Goal: Transaction & Acquisition: Download file/media

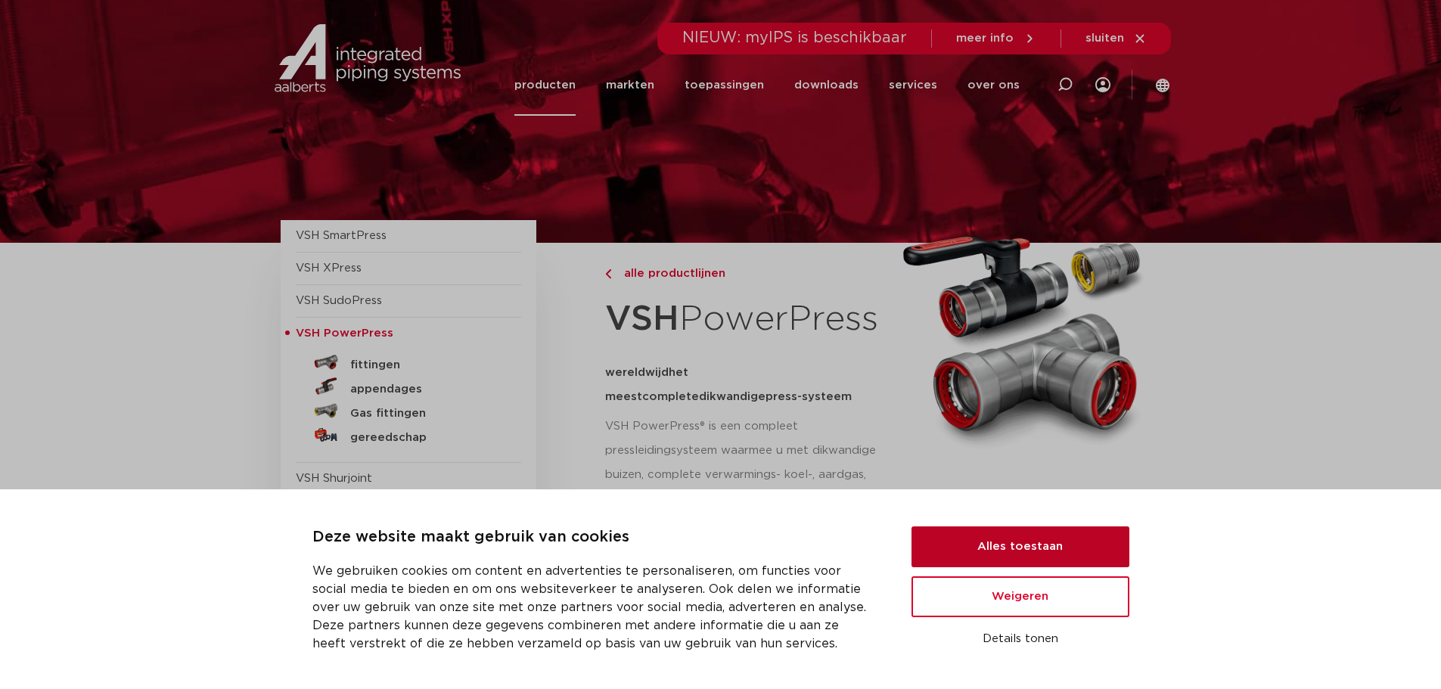
click at [1025, 554] on button "Alles toestaan" at bounding box center [1020, 546] width 218 height 41
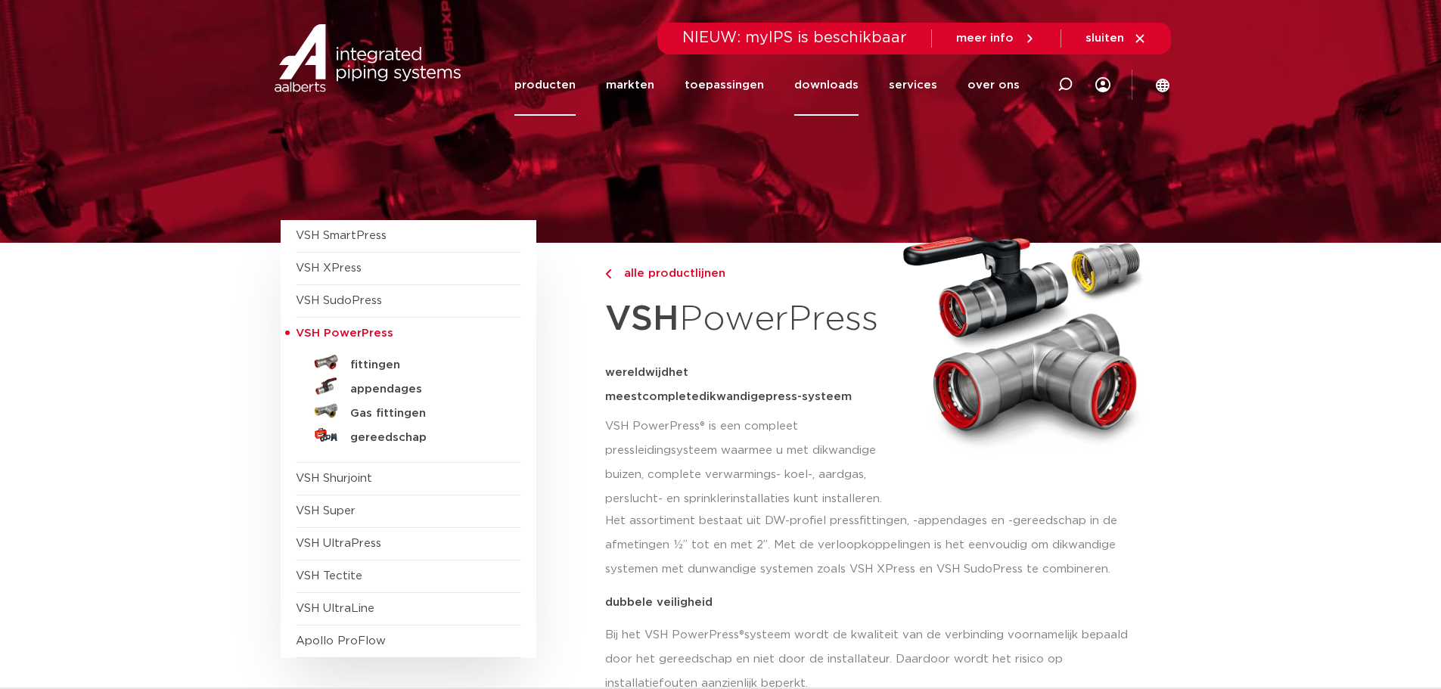
click at [817, 89] on link "downloads" at bounding box center [826, 84] width 64 height 61
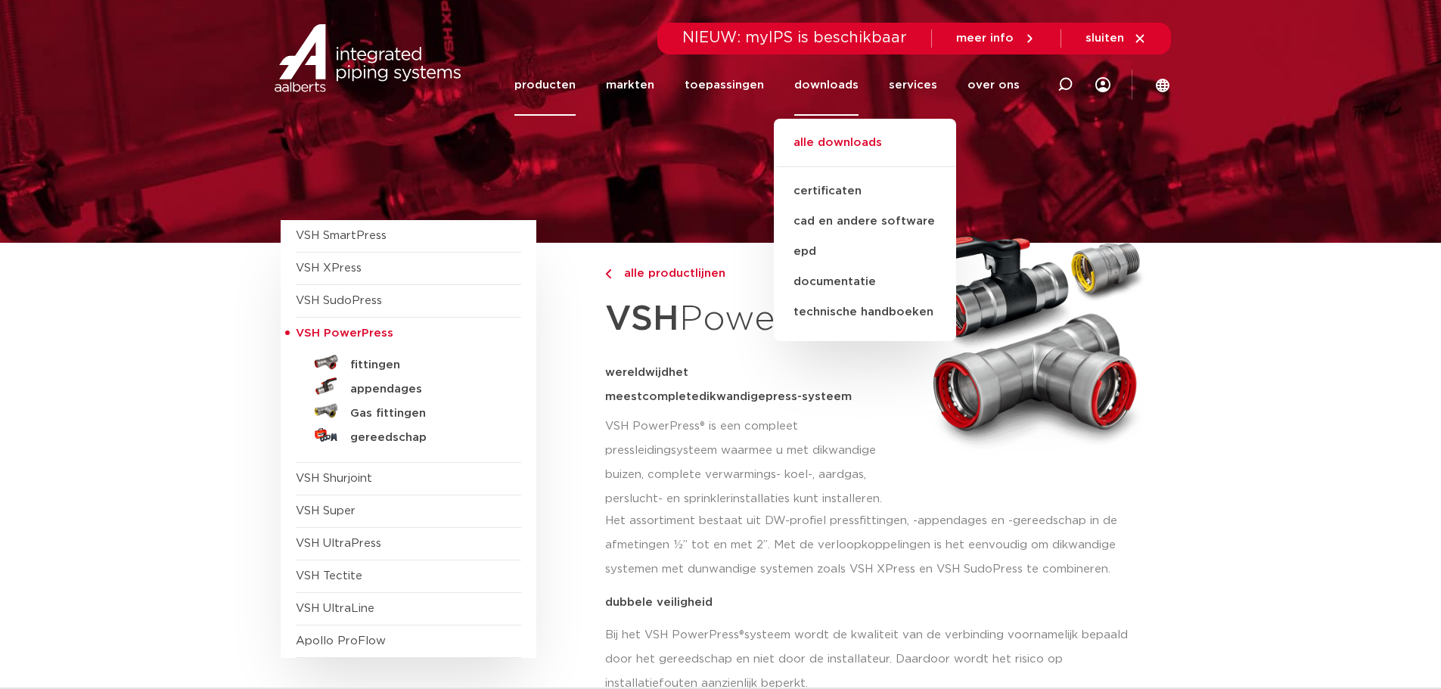
click at [843, 138] on link "alle downloads" at bounding box center [865, 150] width 182 height 33
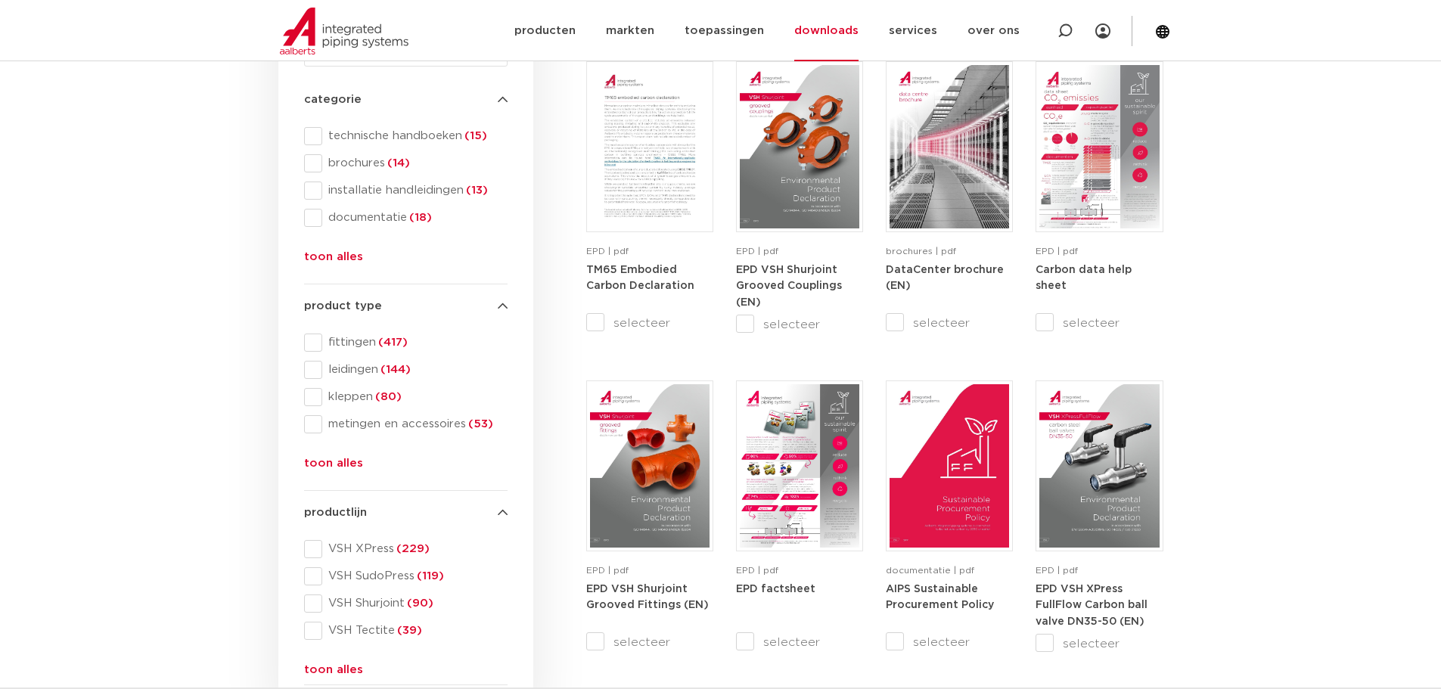
scroll to position [302, 0]
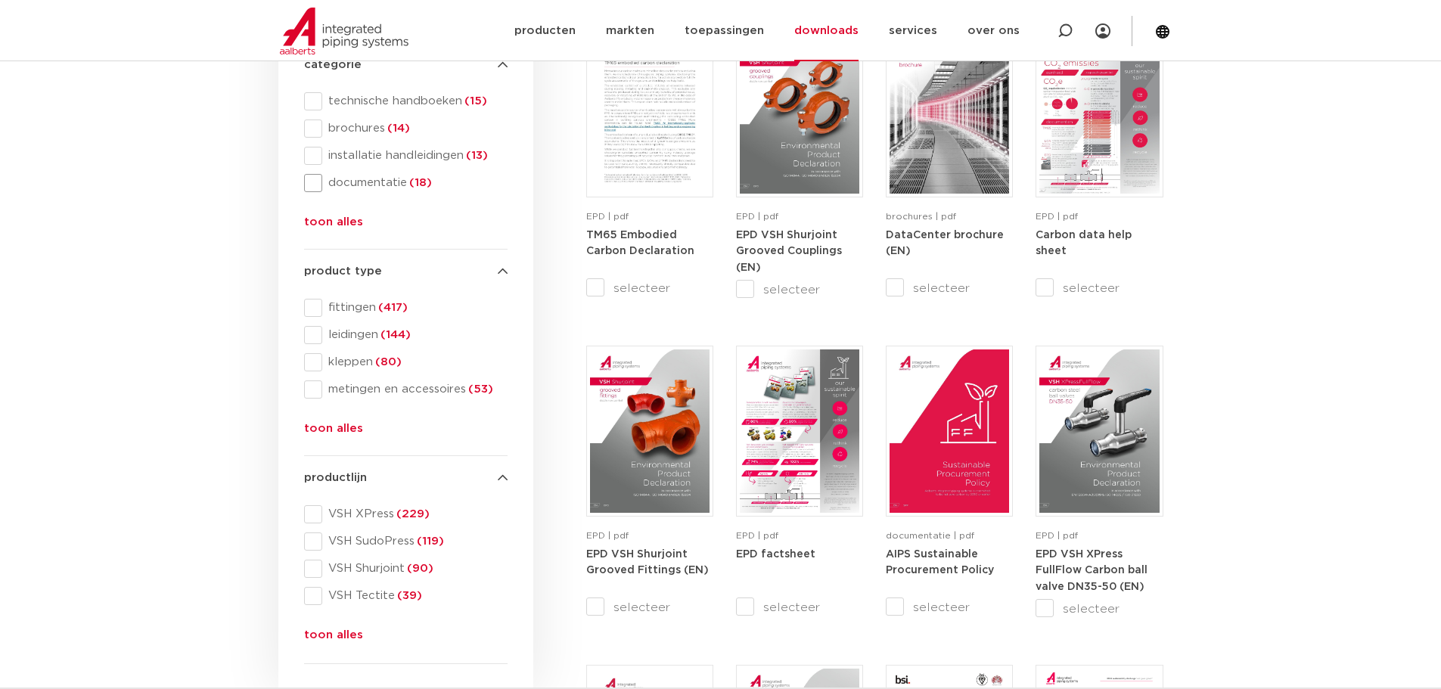
click at [356, 187] on span "documentatie (18)" at bounding box center [414, 182] width 185 height 15
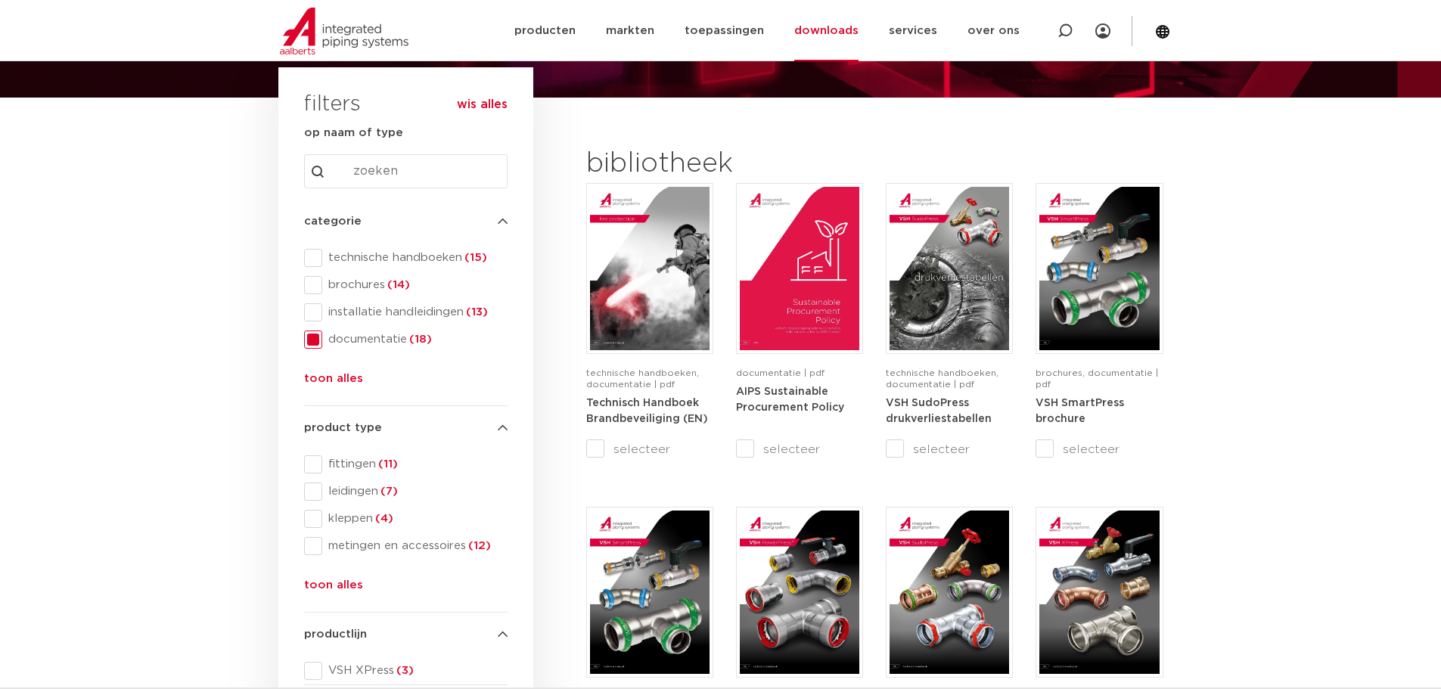
scroll to position [227, 0]
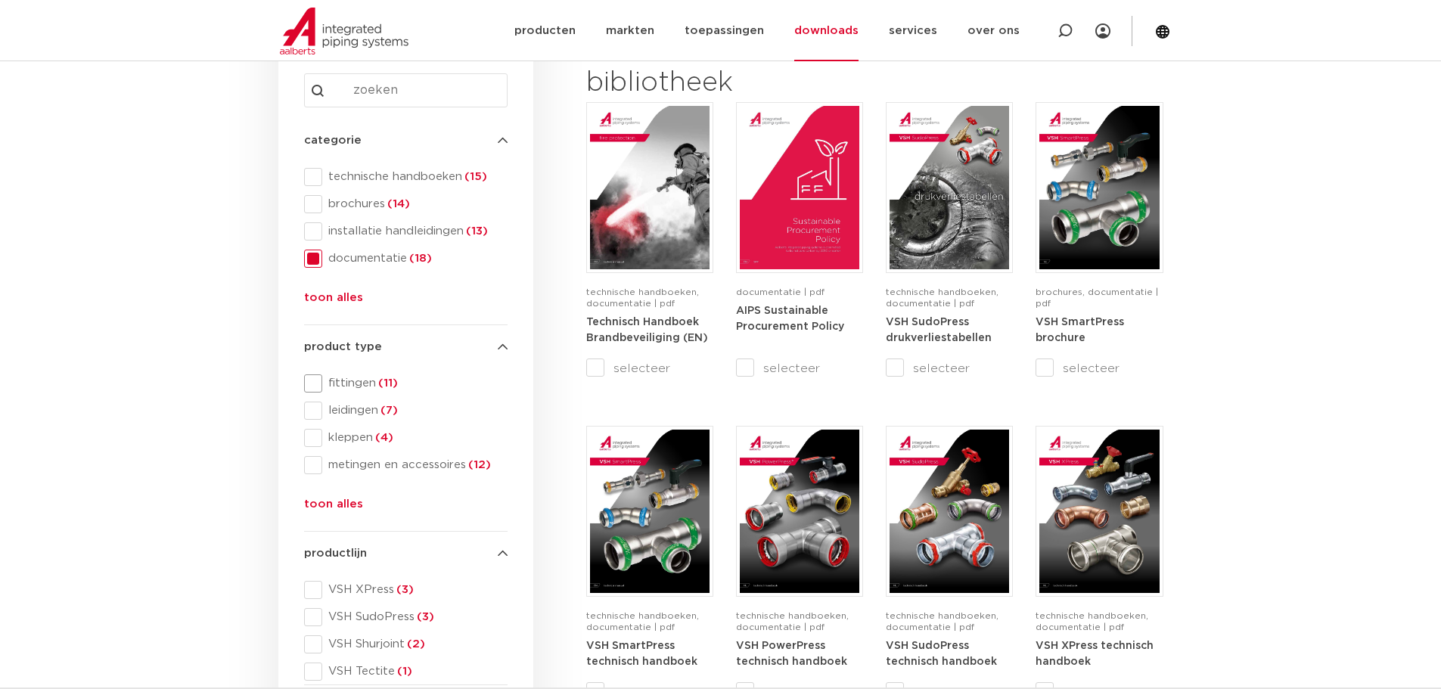
click at [312, 380] on span at bounding box center [313, 383] width 18 height 18
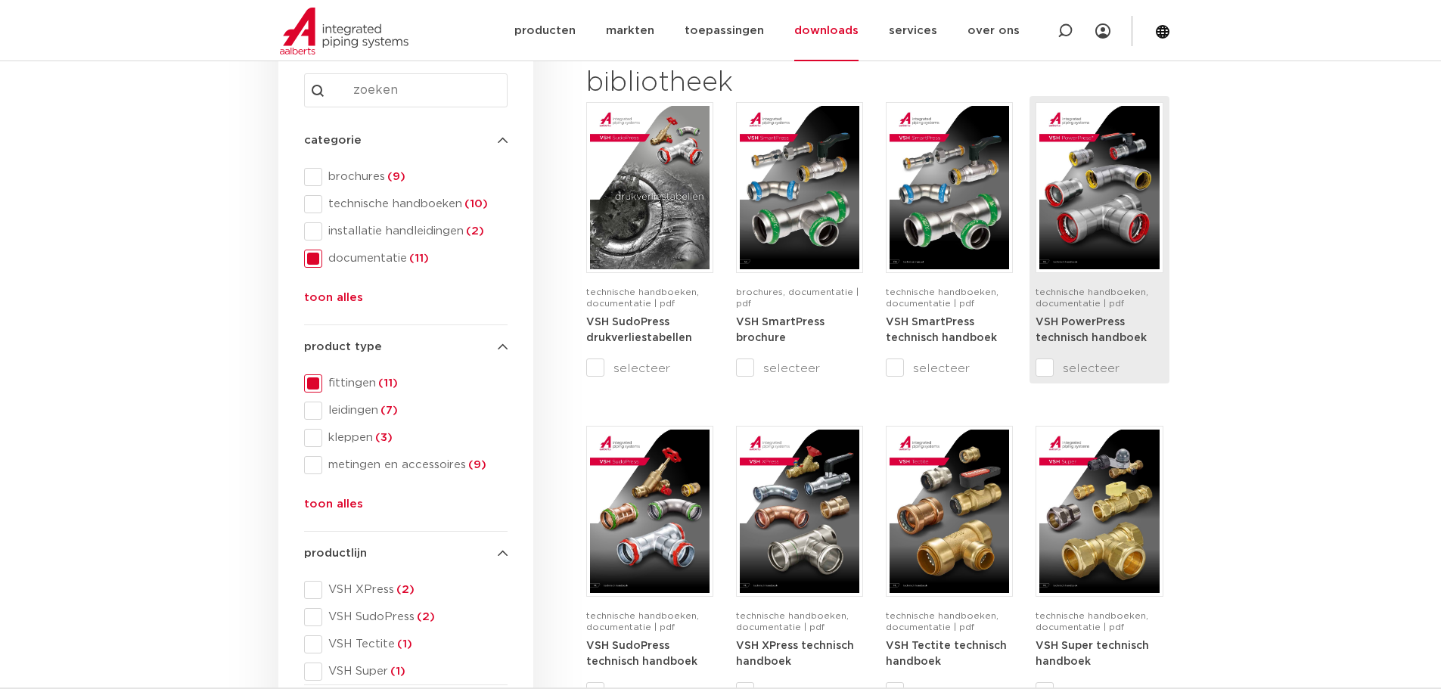
click at [1109, 154] on img at bounding box center [1098, 187] width 119 height 163
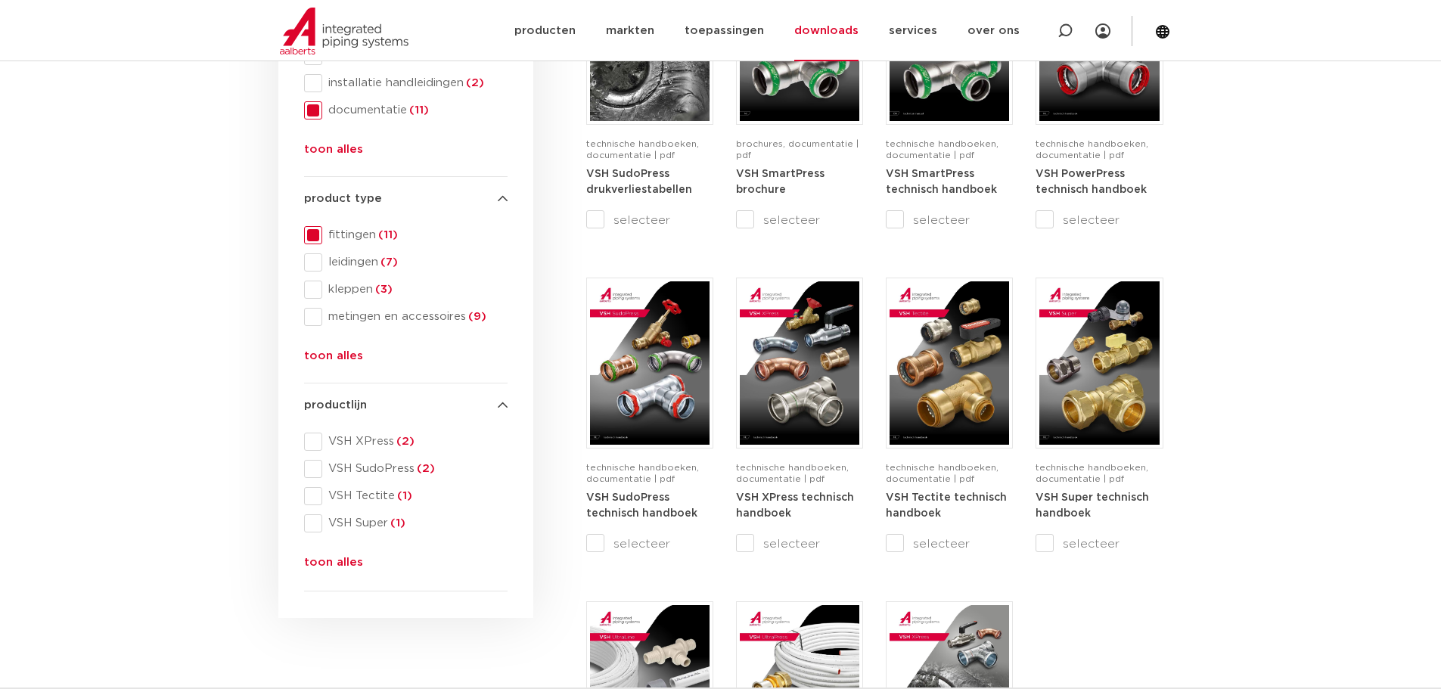
scroll to position [378, 0]
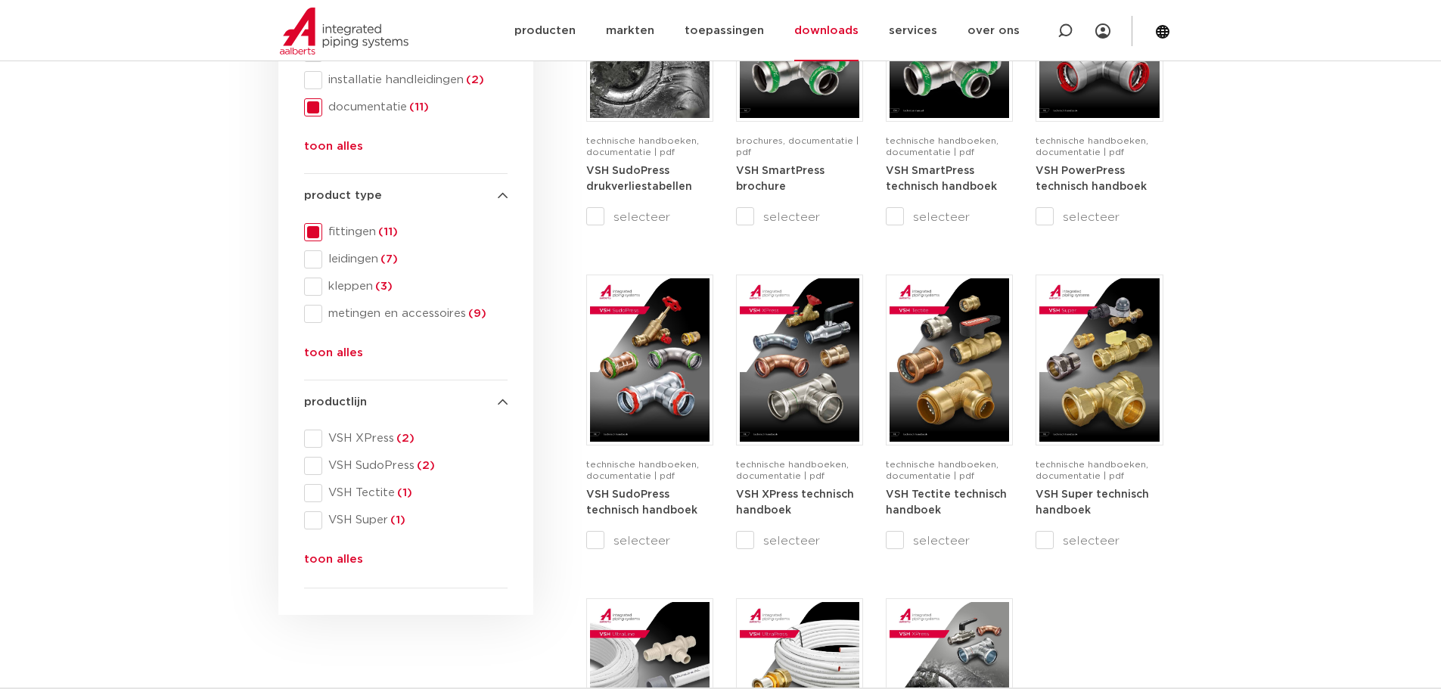
click at [344, 562] on button "toon alles" at bounding box center [333, 563] width 59 height 24
click at [415, 544] on span "VSH PowerPress® (1)" at bounding box center [414, 547] width 185 height 15
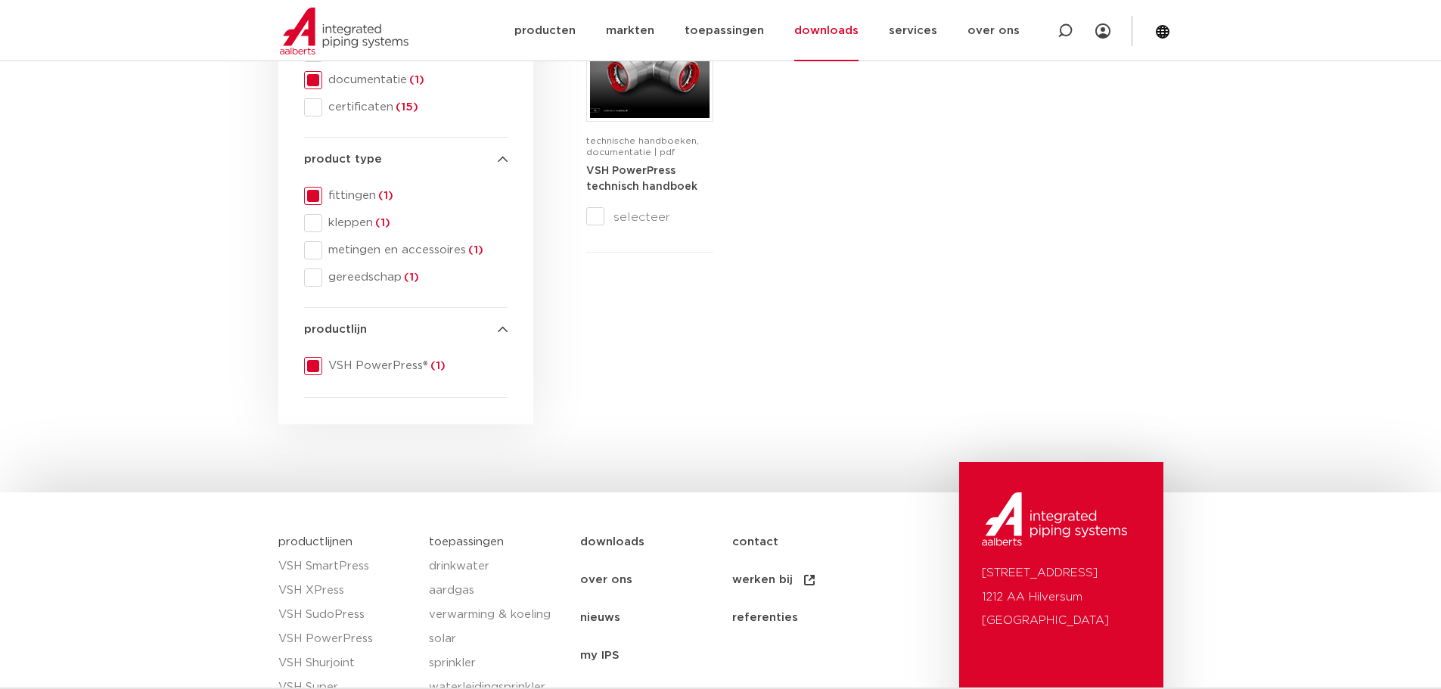
click at [317, 194] on span at bounding box center [313, 196] width 18 height 18
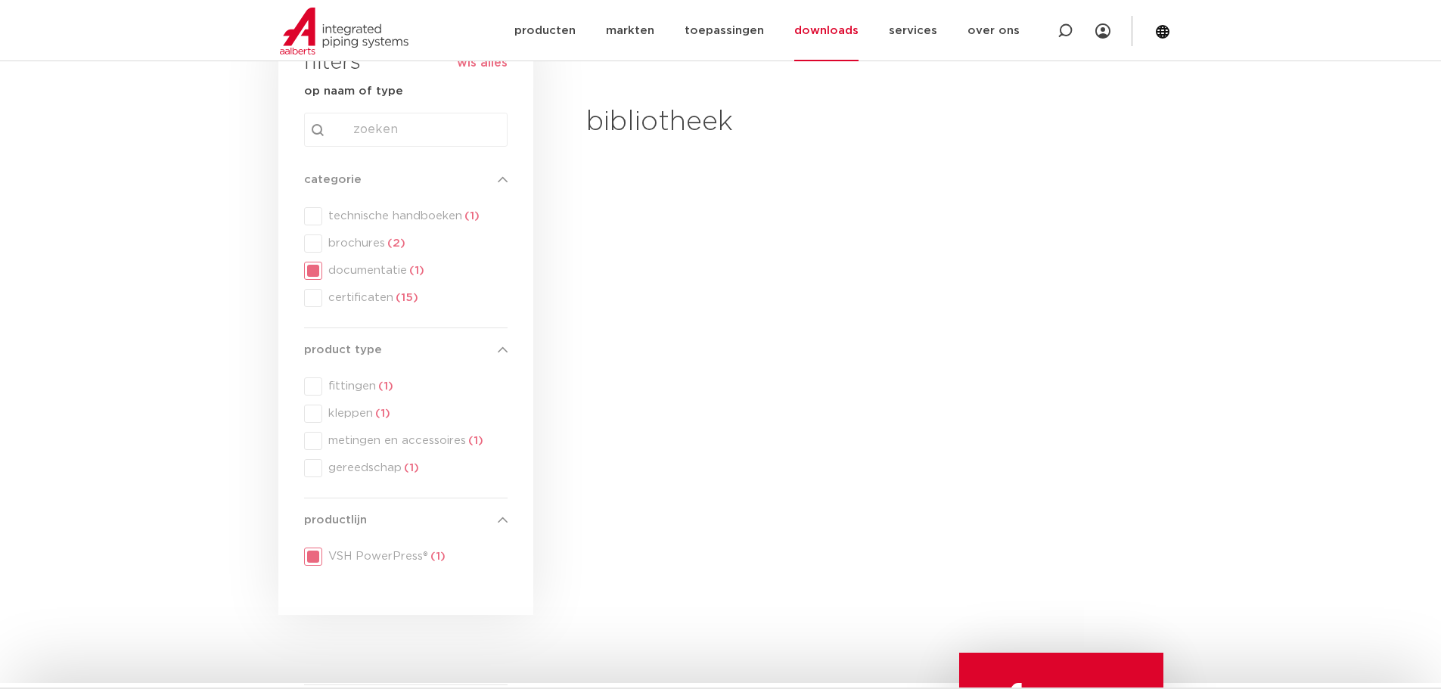
scroll to position [76, 0]
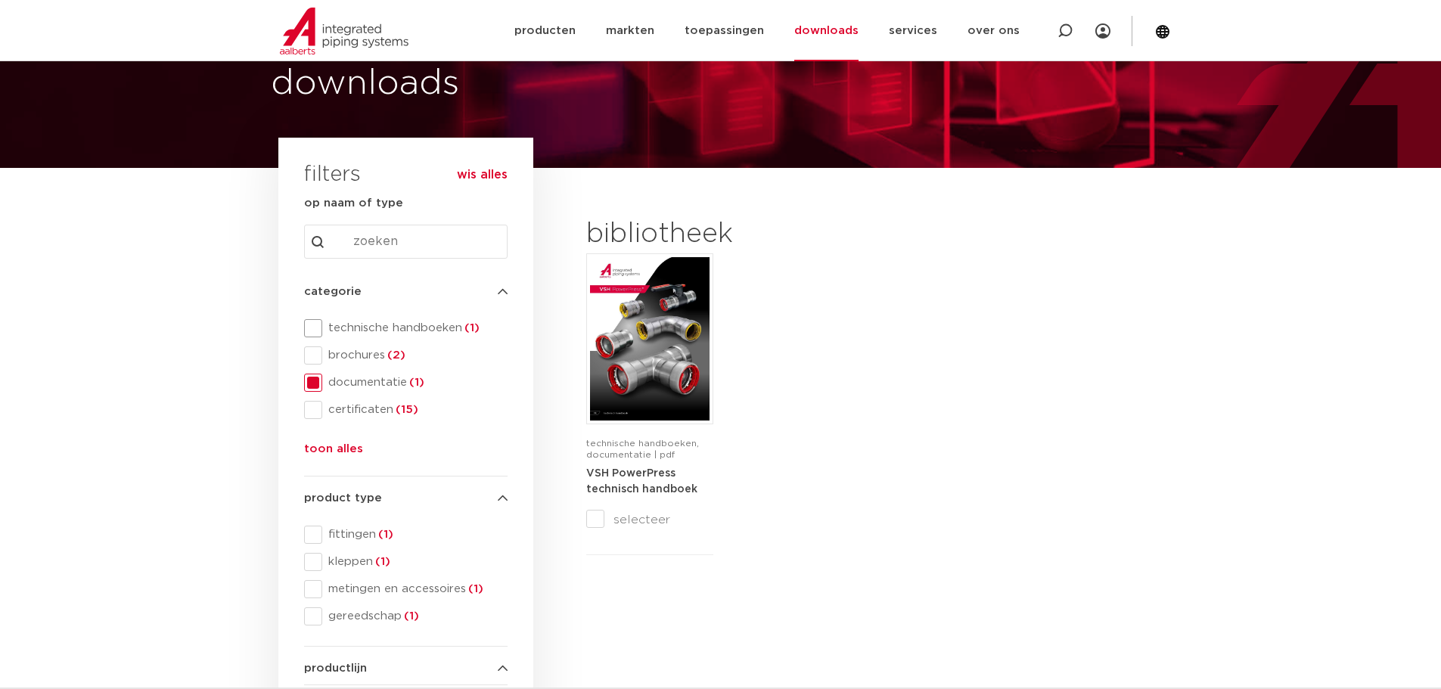
click at [312, 326] on span at bounding box center [313, 328] width 18 height 18
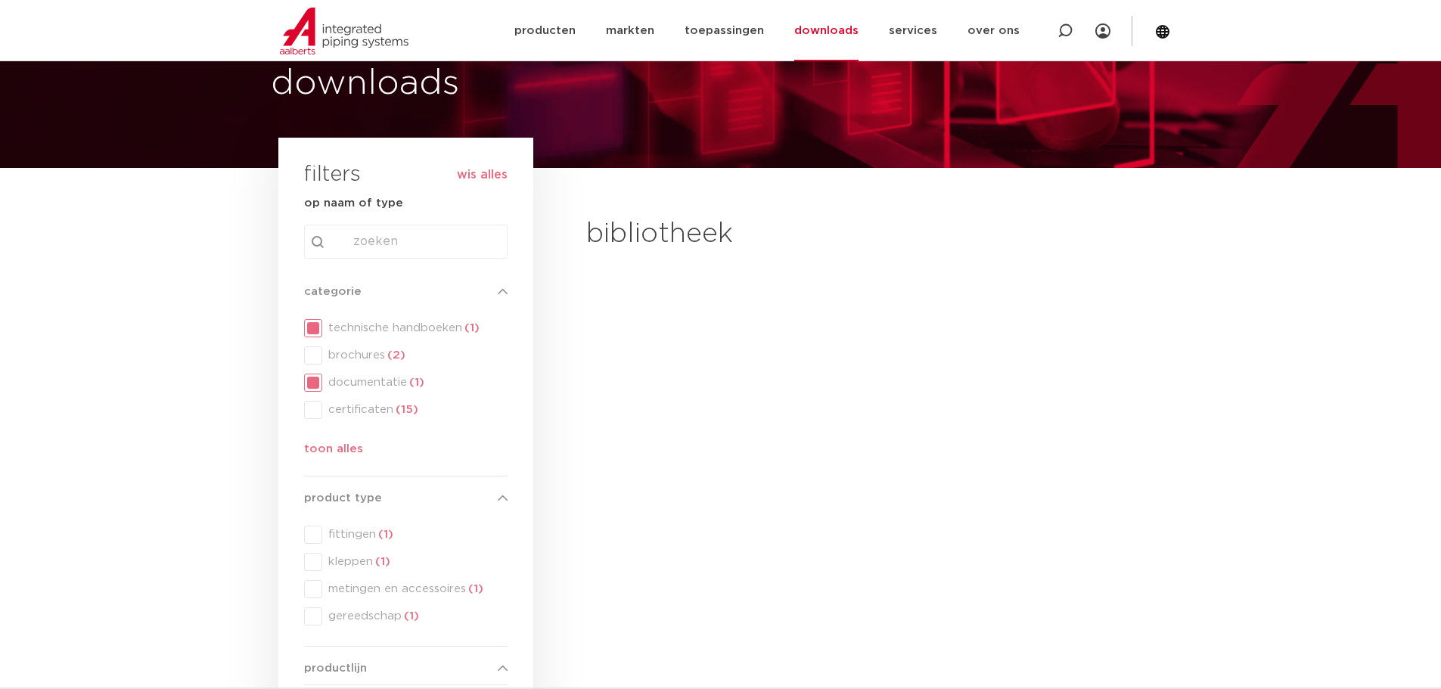
click at [314, 383] on div "categorie categorie technische handboeken (1) brochures (2) documentatie (1) ce…" at bounding box center [405, 373] width 203 height 181
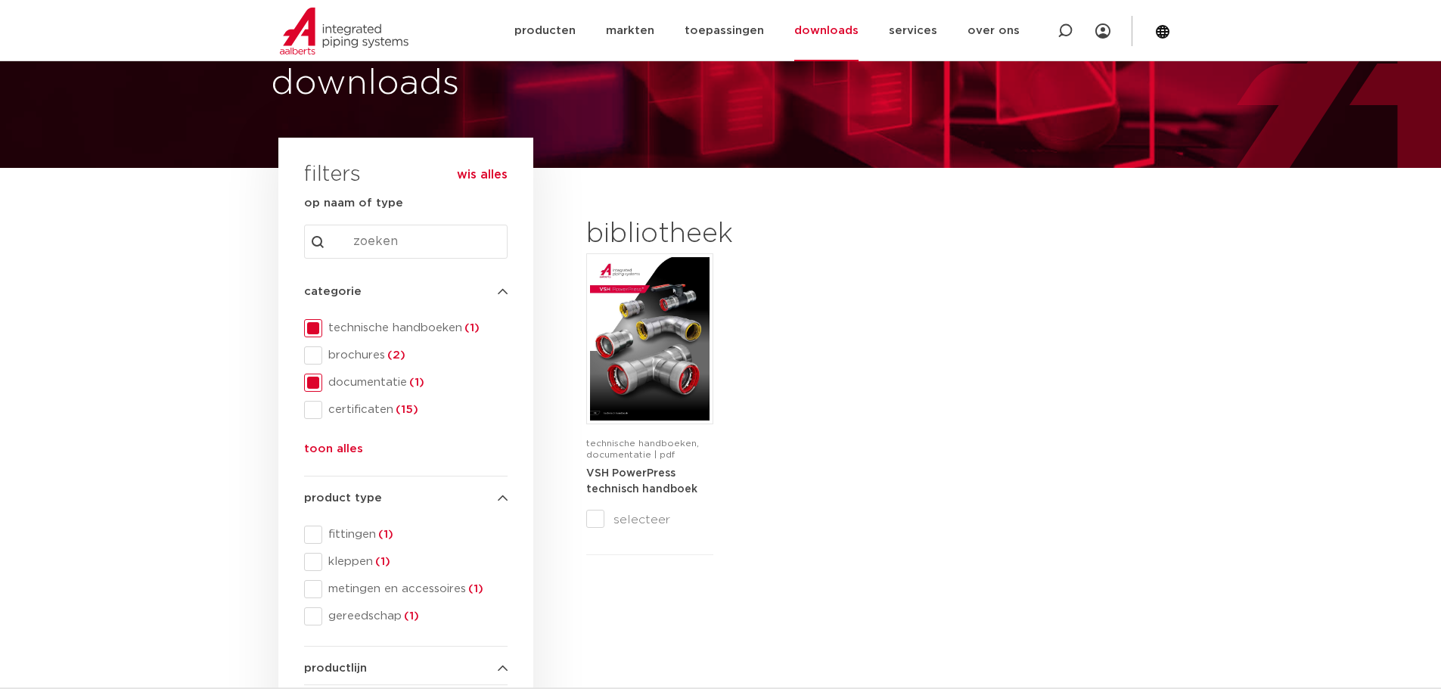
click at [316, 382] on span at bounding box center [313, 383] width 18 height 18
click at [315, 382] on span at bounding box center [313, 383] width 18 height 18
click at [312, 361] on span at bounding box center [313, 355] width 18 height 18
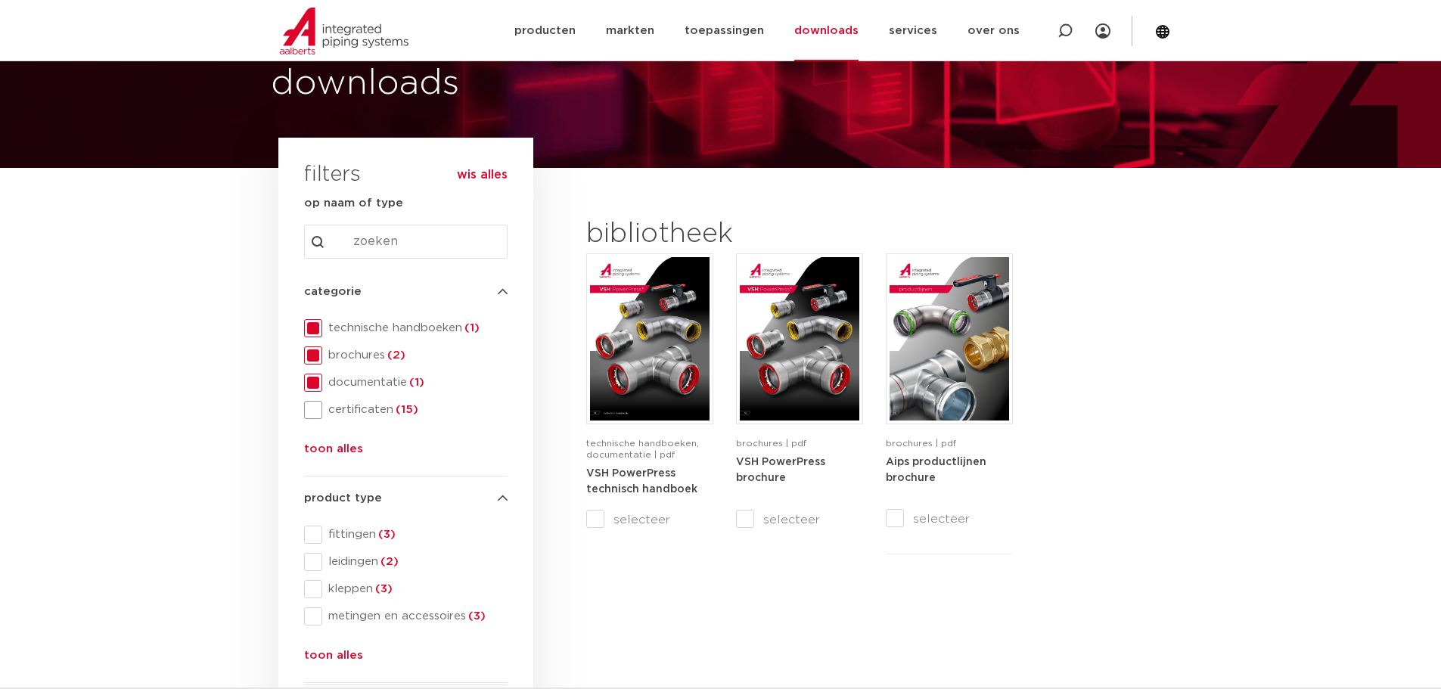
click at [312, 413] on span at bounding box center [313, 410] width 18 height 18
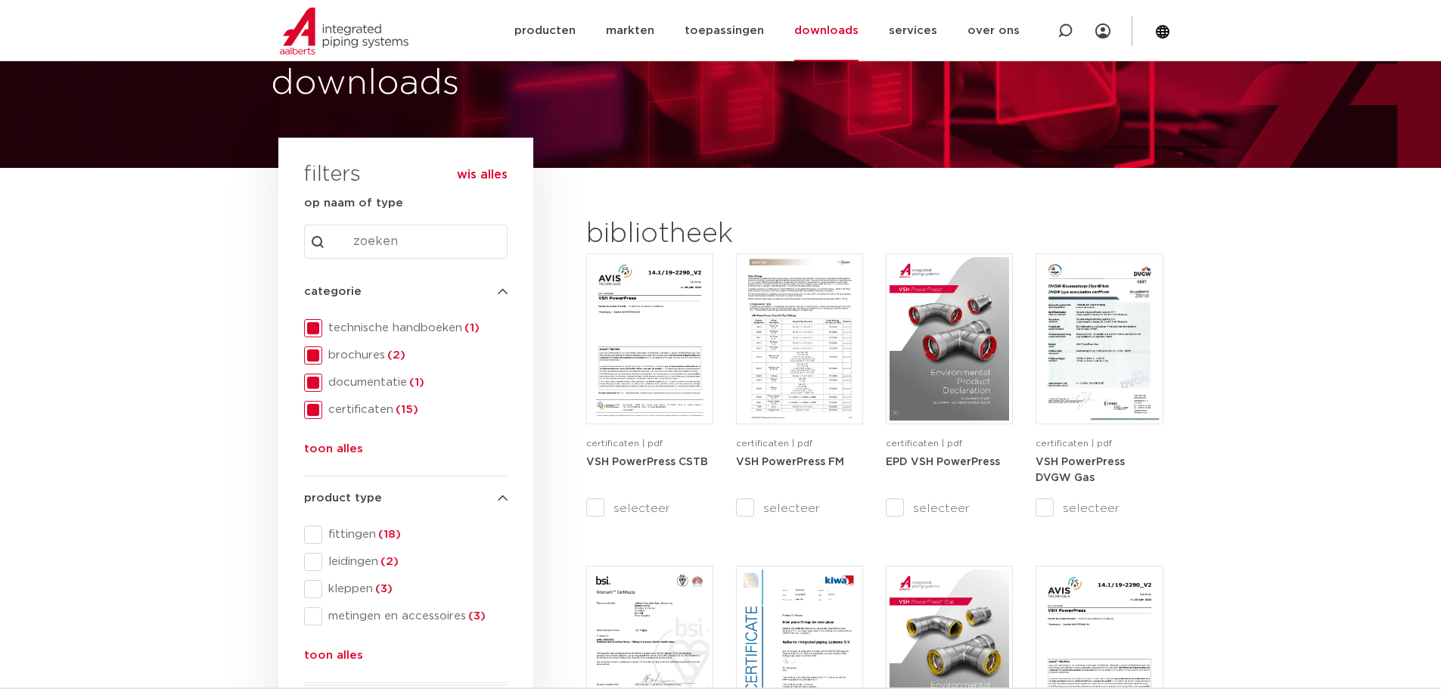
click at [312, 413] on span at bounding box center [313, 410] width 18 height 18
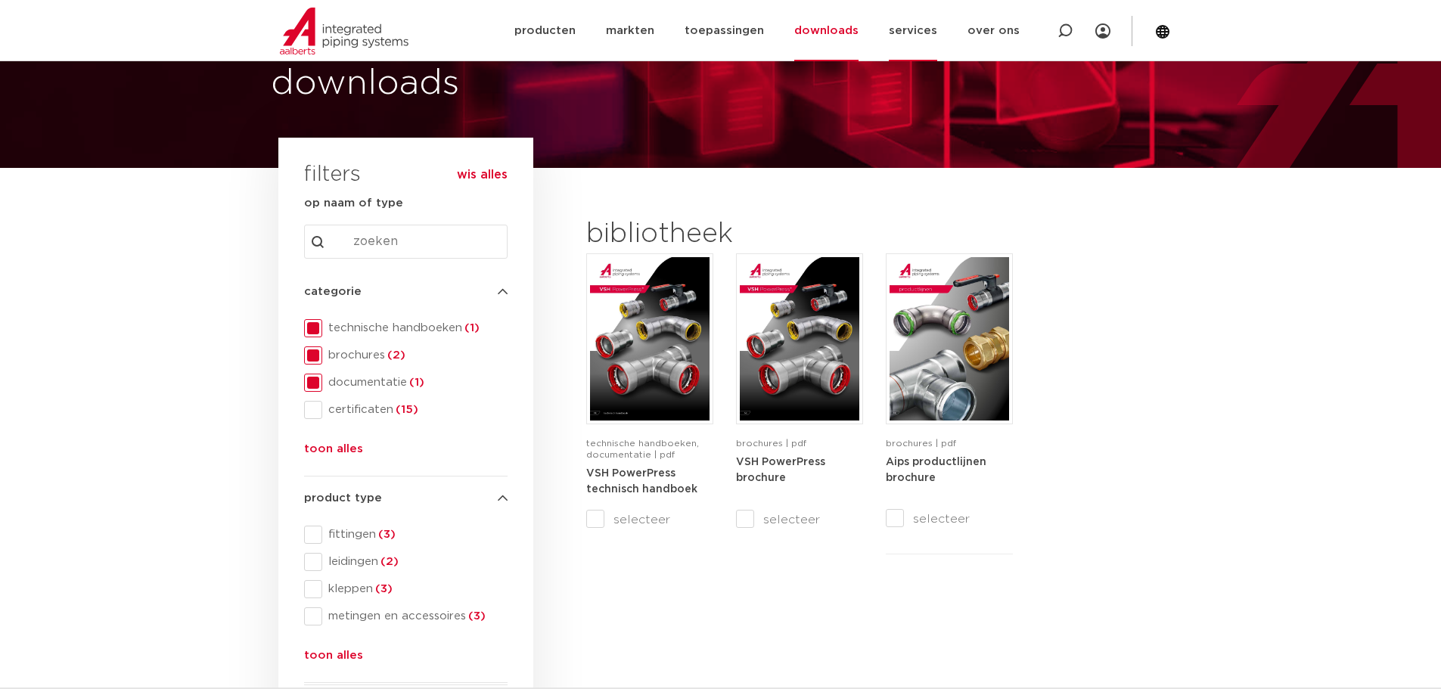
click at [922, 36] on link "services" at bounding box center [913, 30] width 48 height 61
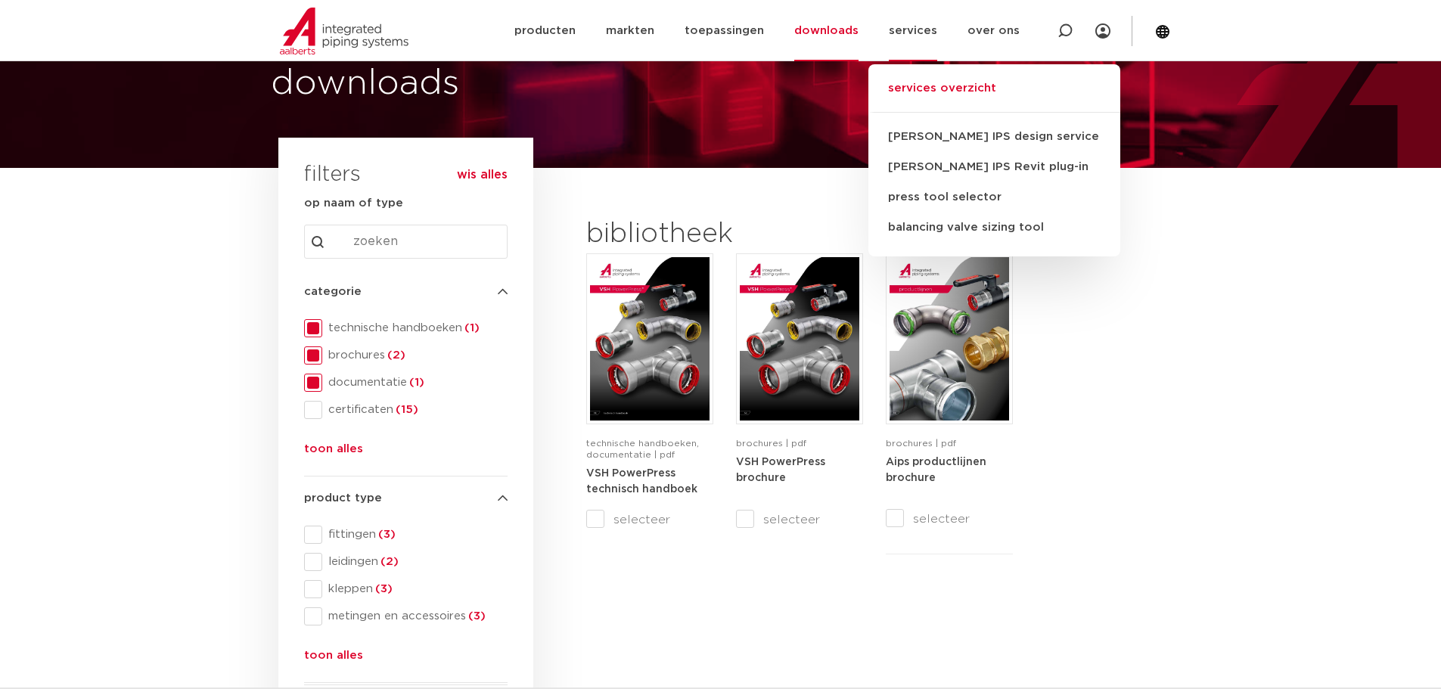
click at [932, 89] on link "services overzicht" at bounding box center [994, 95] width 252 height 33
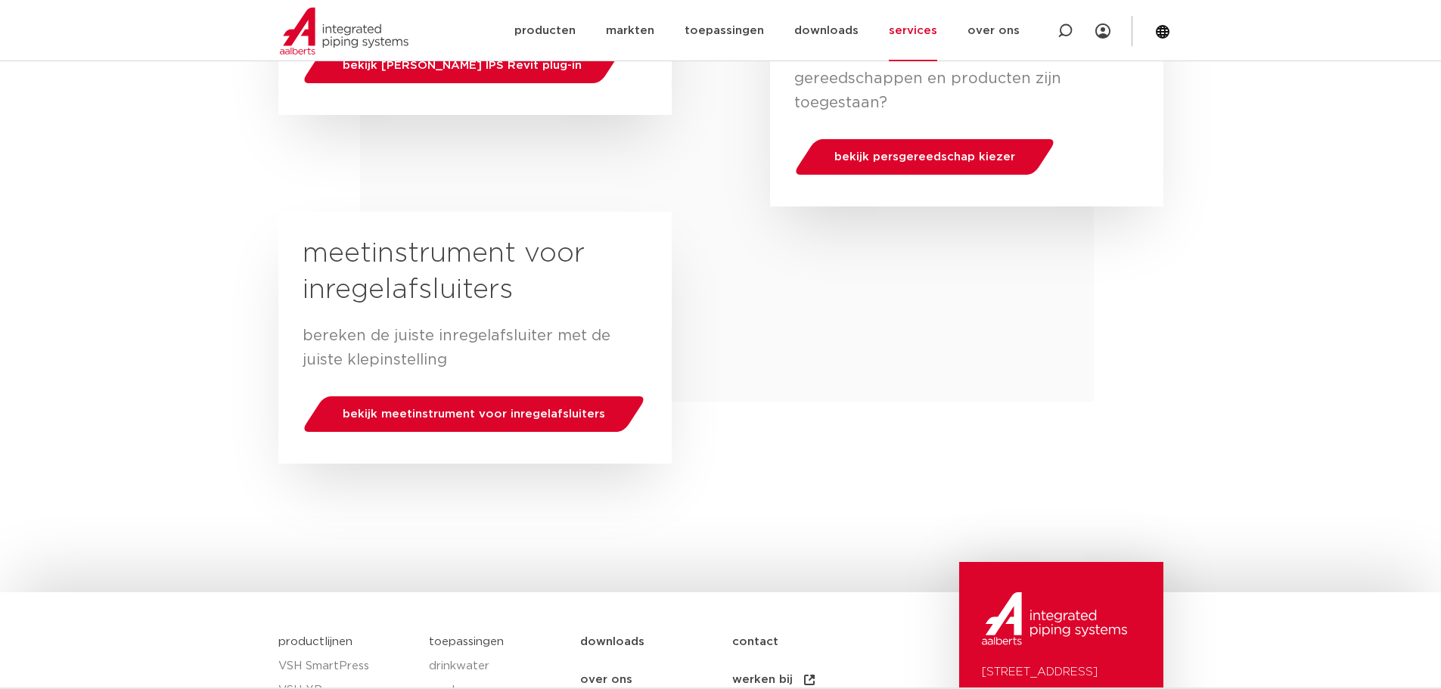
scroll to position [756, 0]
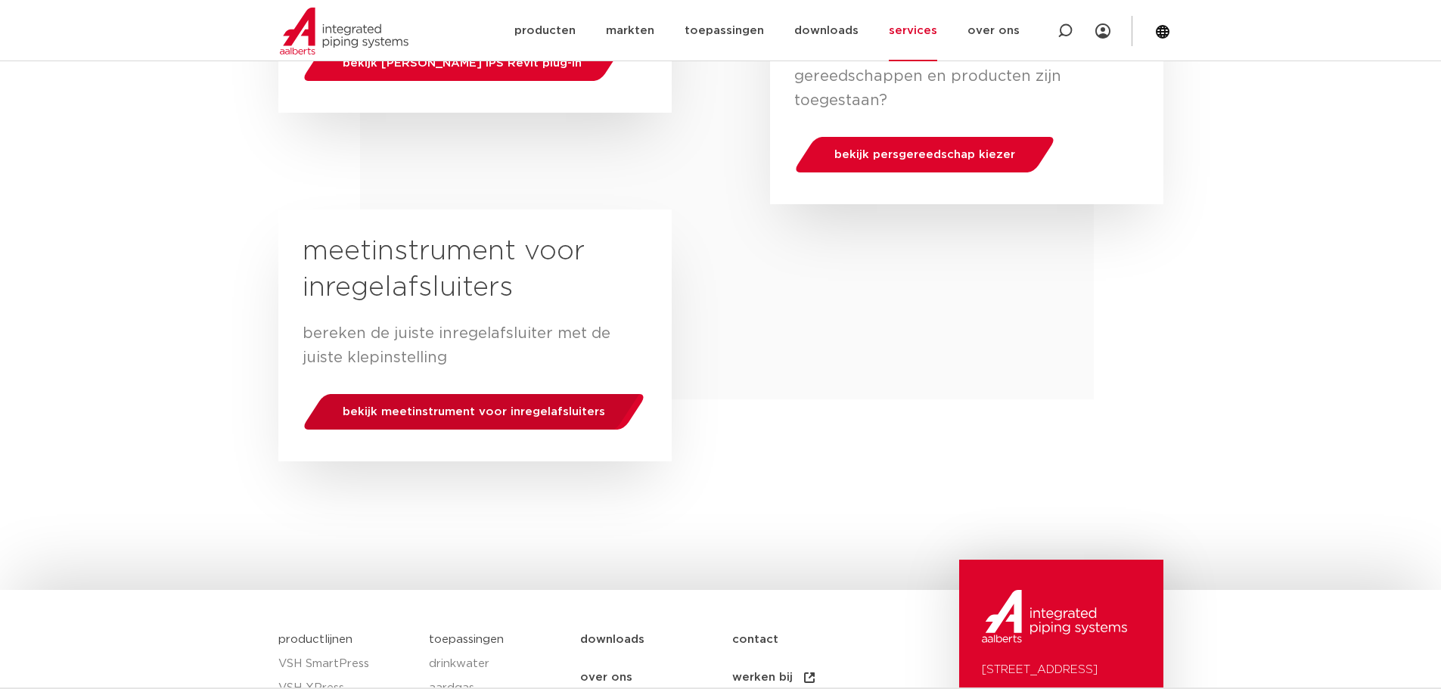
click at [492, 392] on div "bekijk meetinstrument voor inregelafsluiters" at bounding box center [473, 411] width 352 height 39
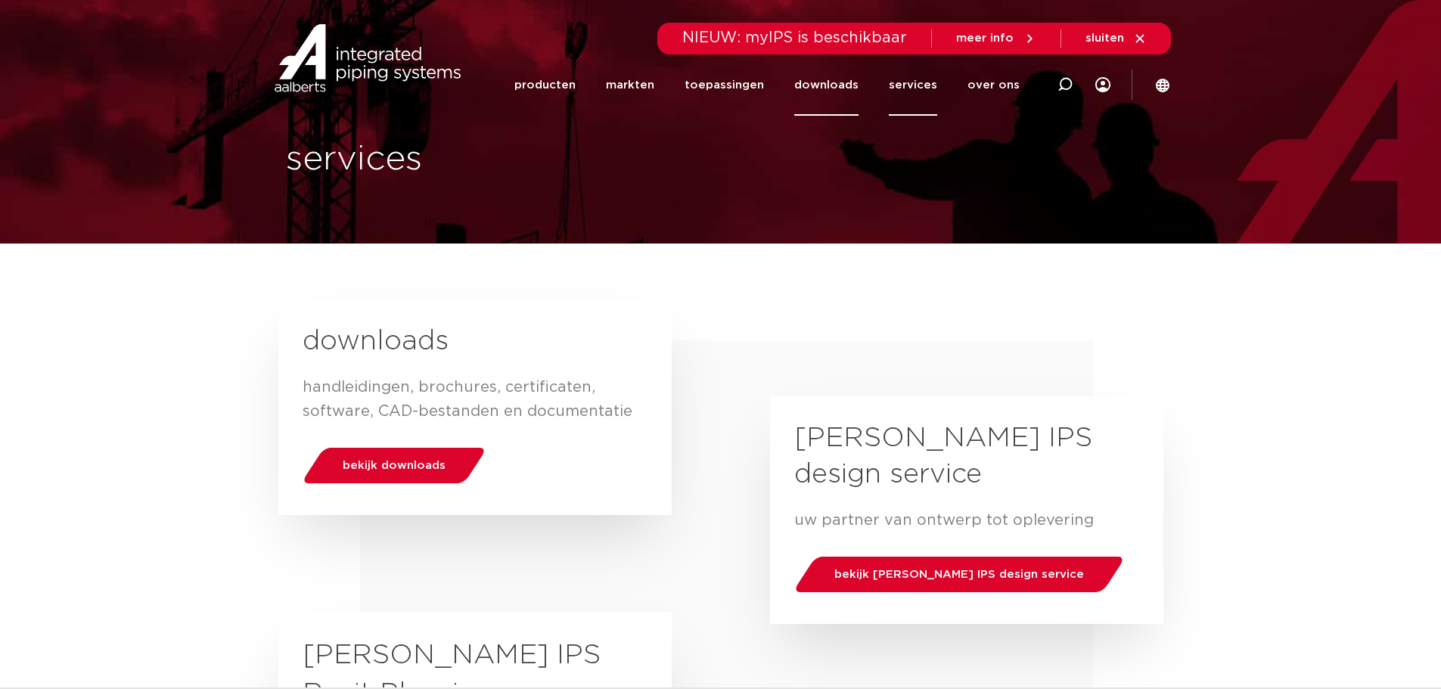
click at [835, 87] on link "downloads" at bounding box center [826, 84] width 64 height 61
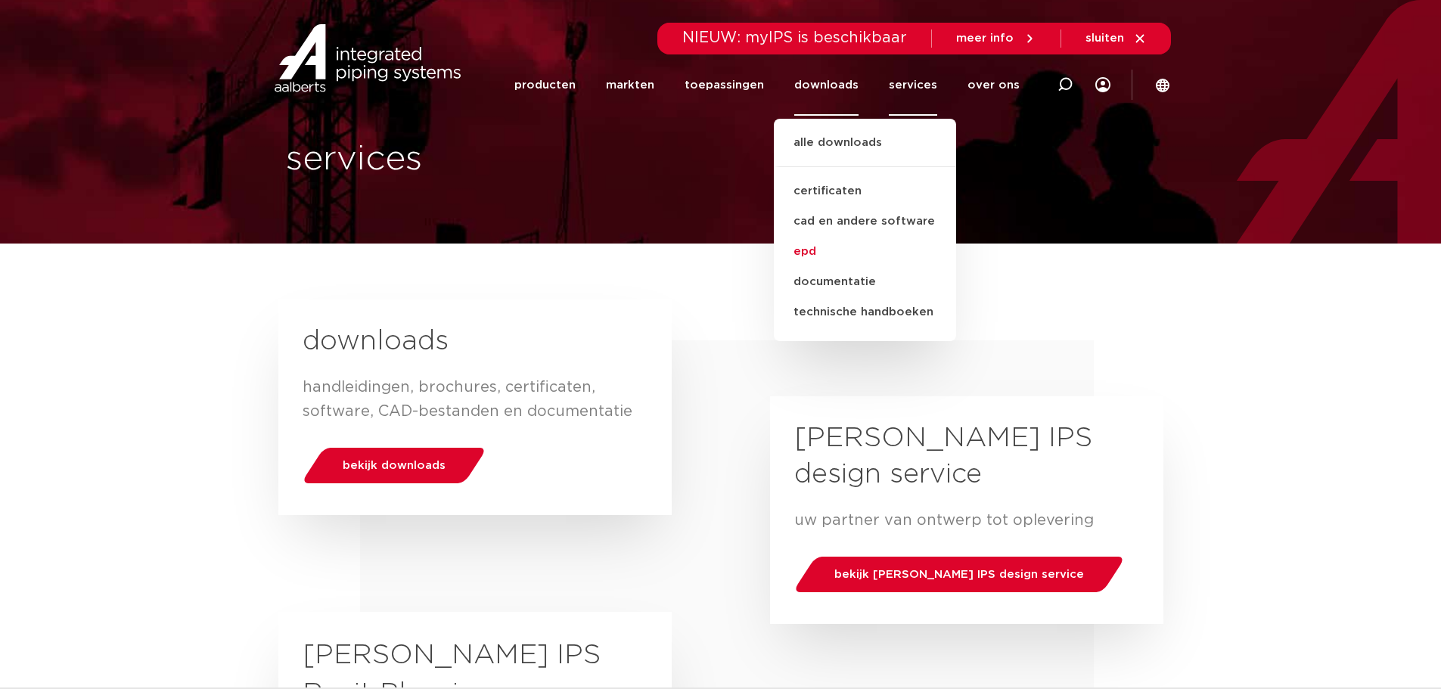
click at [811, 256] on link "epd" at bounding box center [865, 252] width 182 height 30
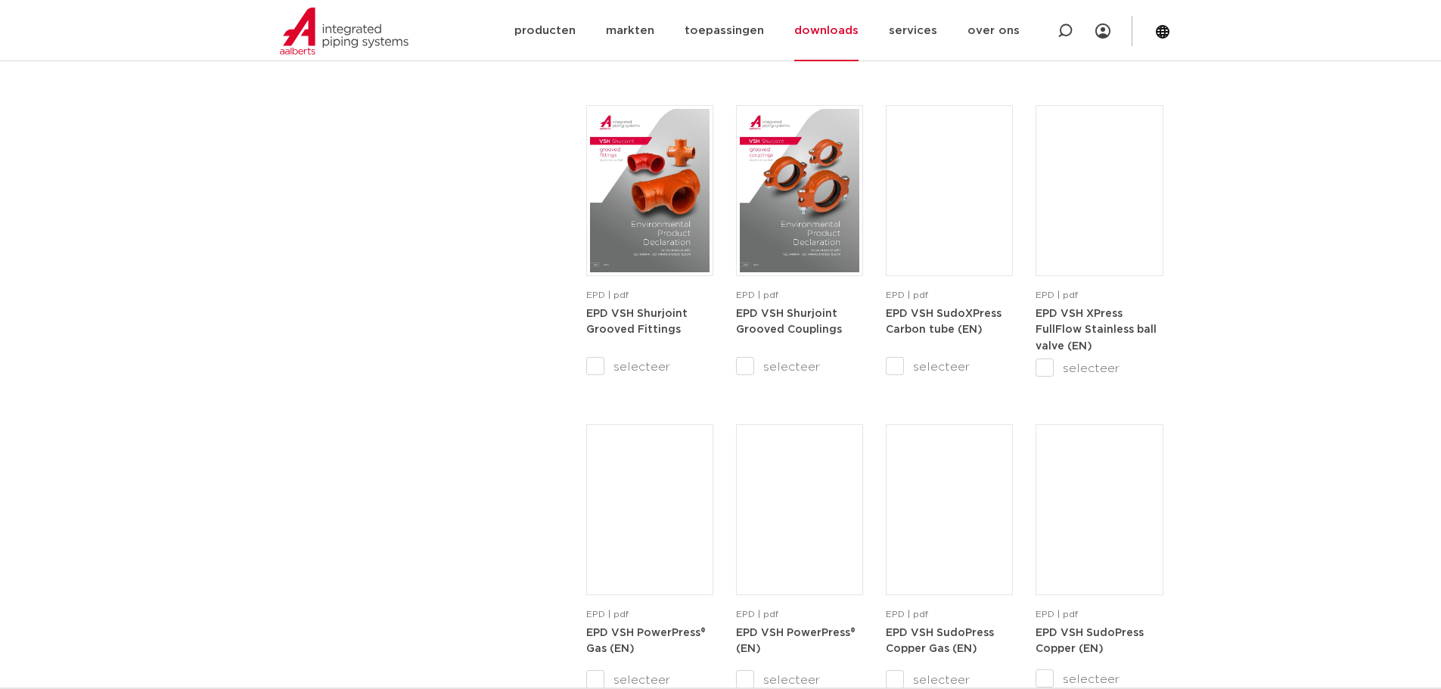
scroll to position [1210, 0]
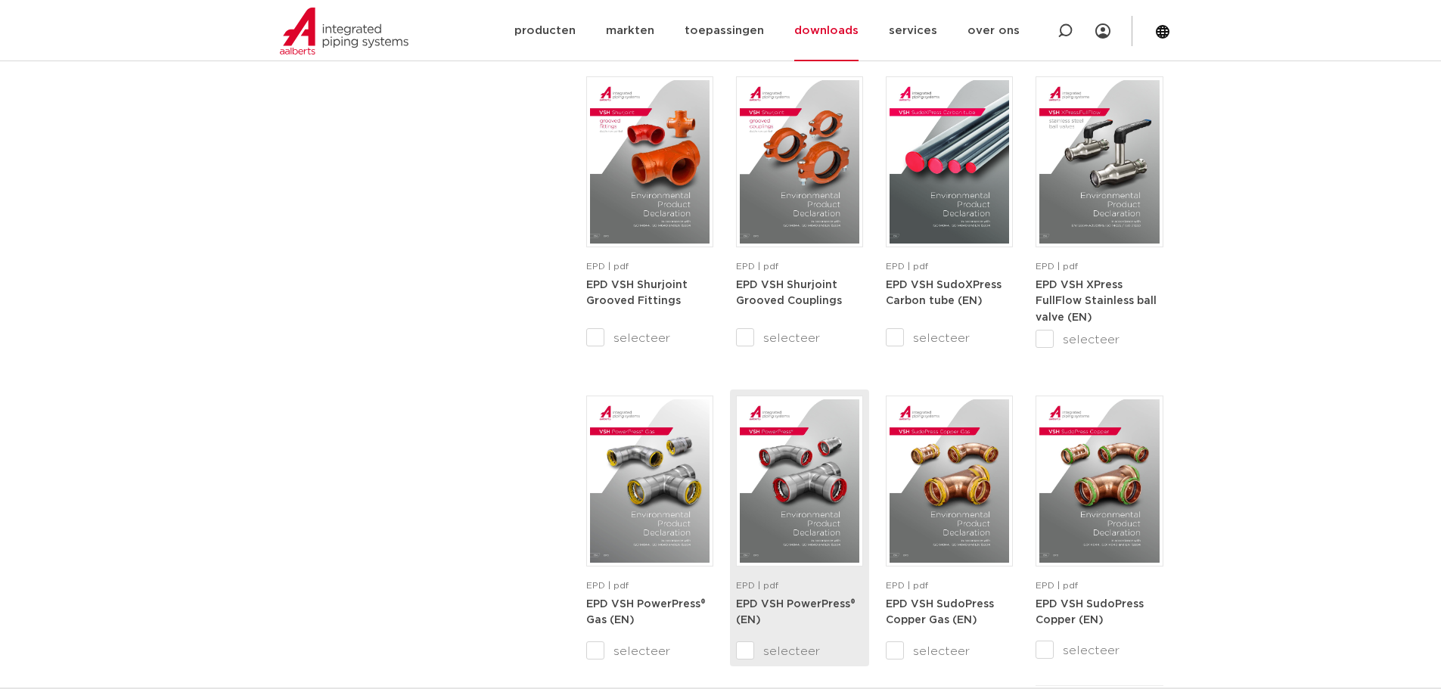
click at [809, 470] on img at bounding box center [799, 480] width 119 height 163
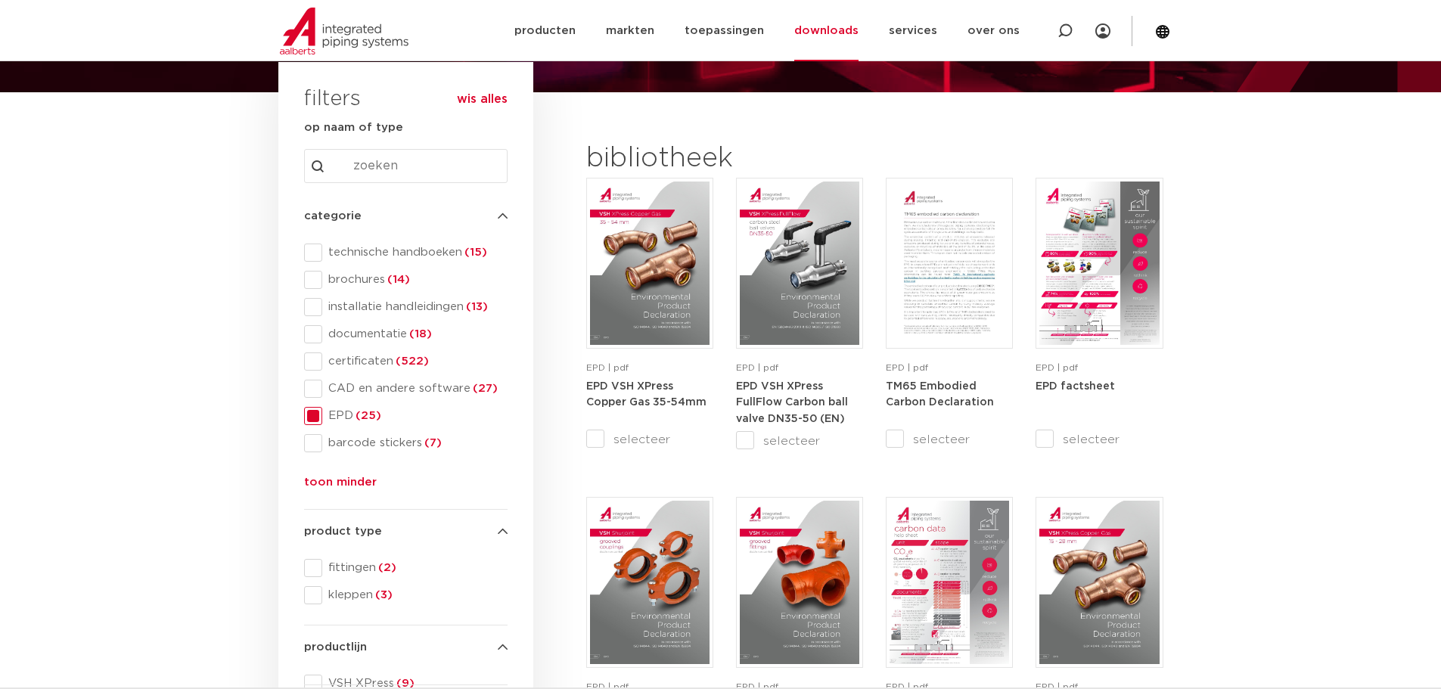
scroll to position [0, 0]
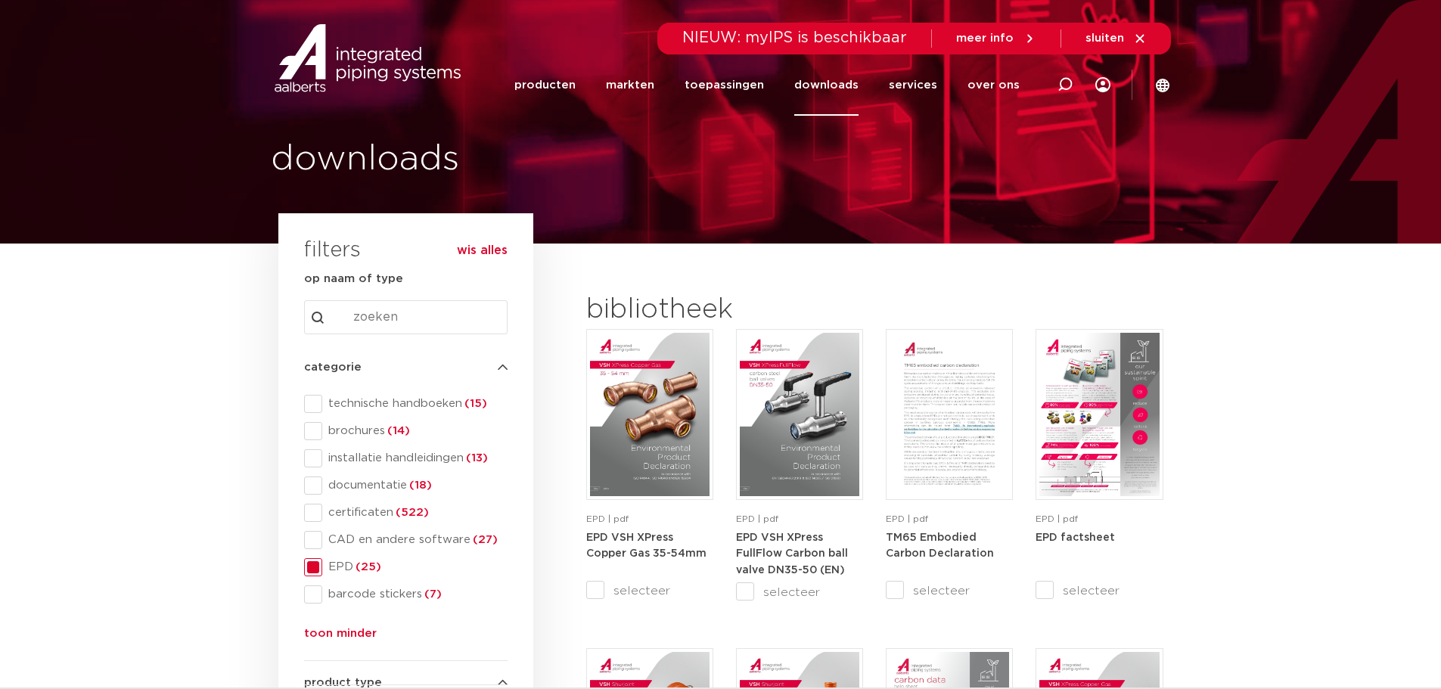
click at [309, 566] on span at bounding box center [313, 567] width 18 height 18
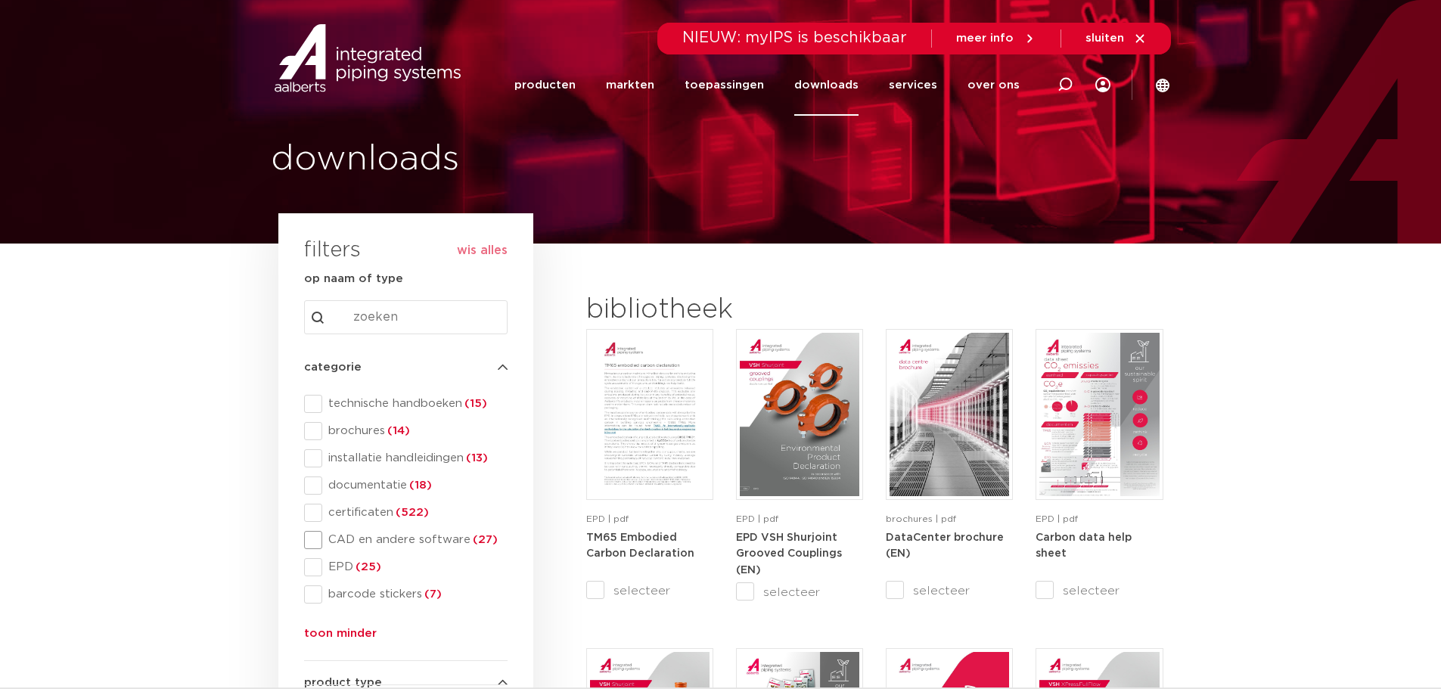
click at [315, 544] on span at bounding box center [313, 540] width 18 height 18
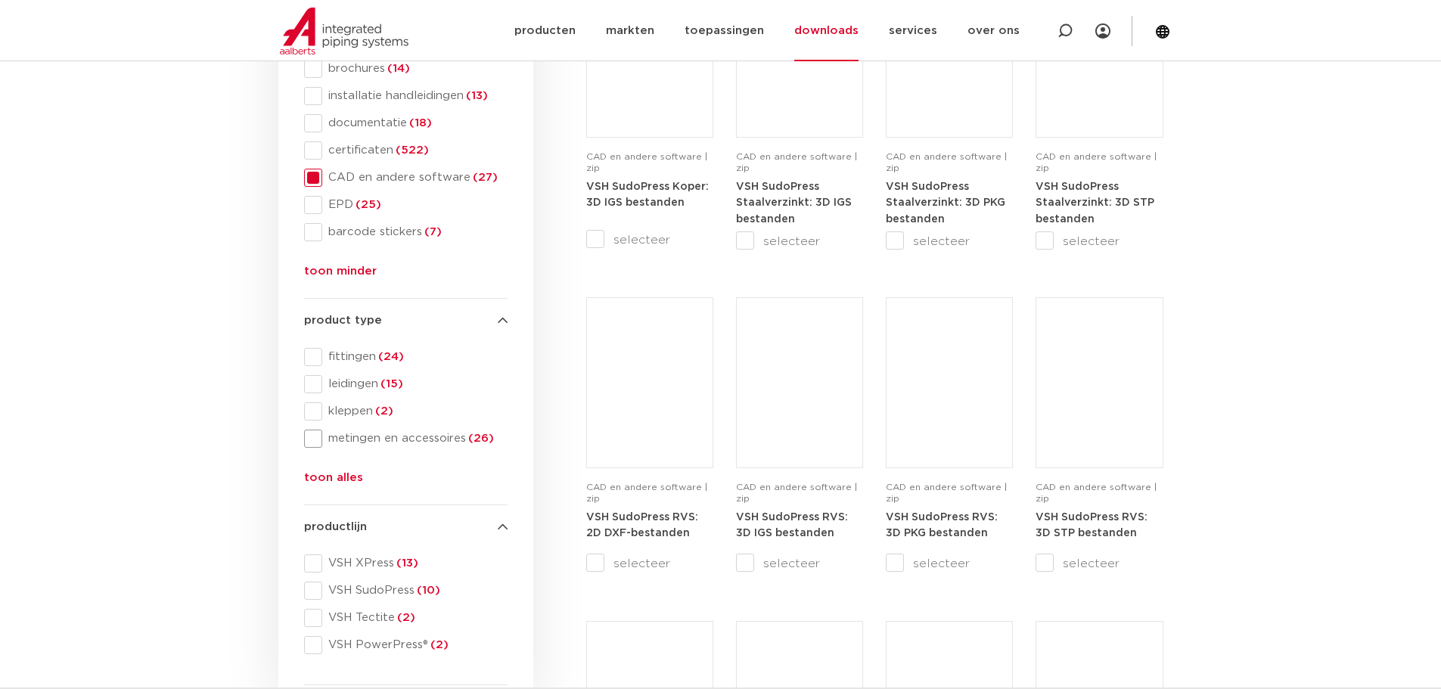
scroll to position [454, 0]
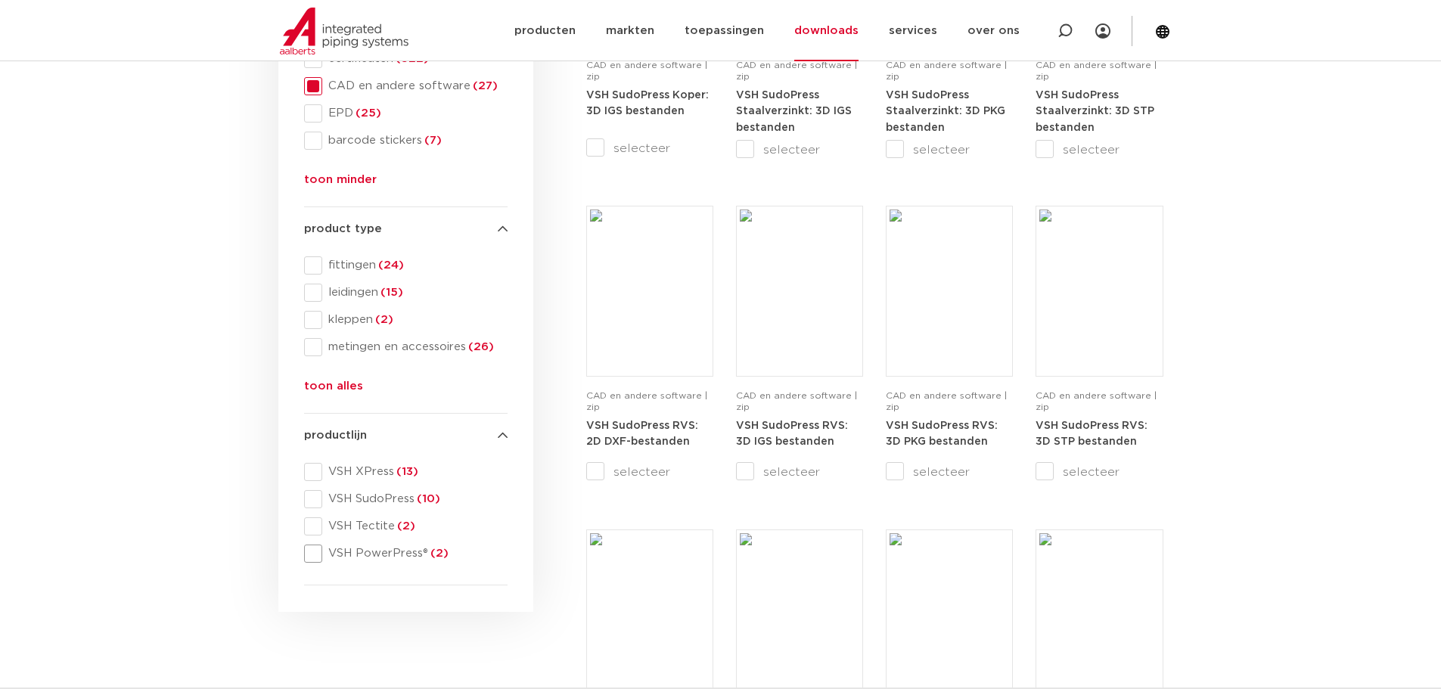
click at [388, 553] on span "VSH PowerPress® (2)" at bounding box center [414, 553] width 185 height 15
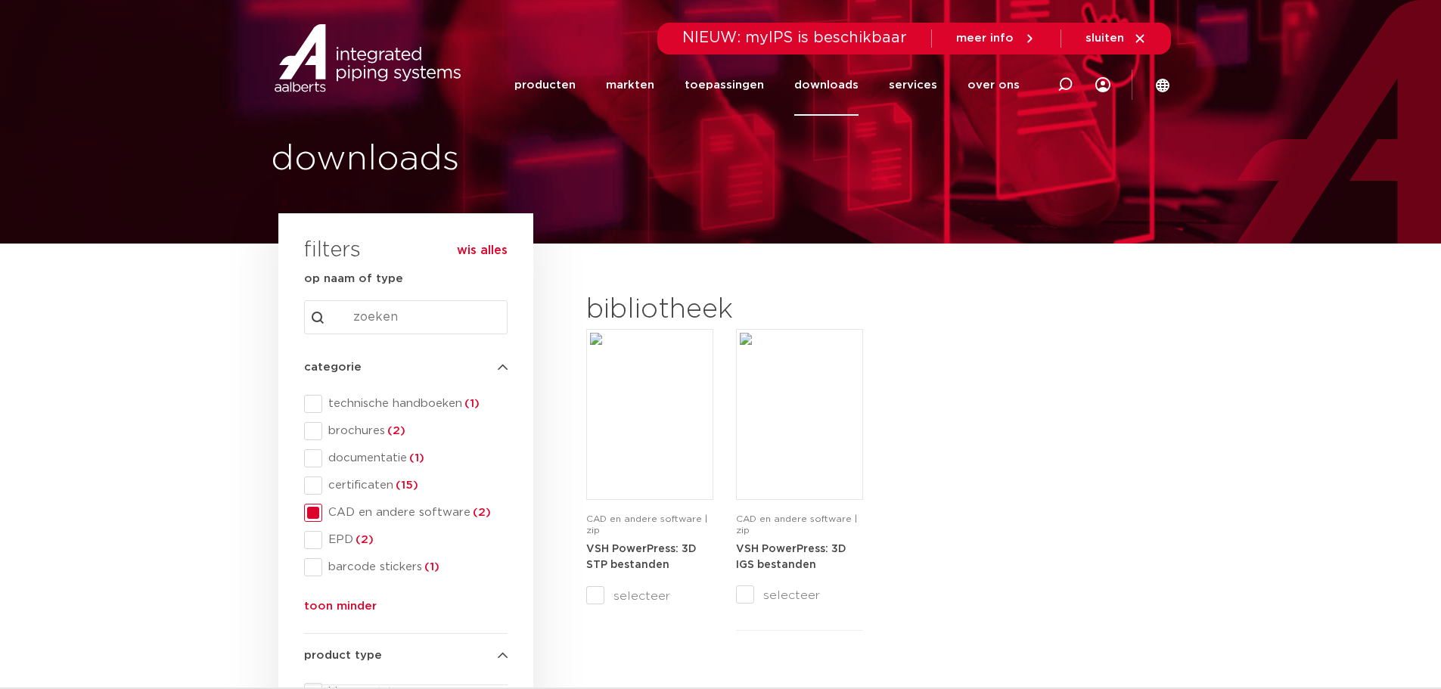
click at [997, 432] on div "CAD en andere software | zip VSH PowerPress: 3D STP bestanden selecteer CAD en …" at bounding box center [874, 480] width 577 height 302
click at [358, 455] on span "documentatie (1)" at bounding box center [414, 458] width 185 height 15
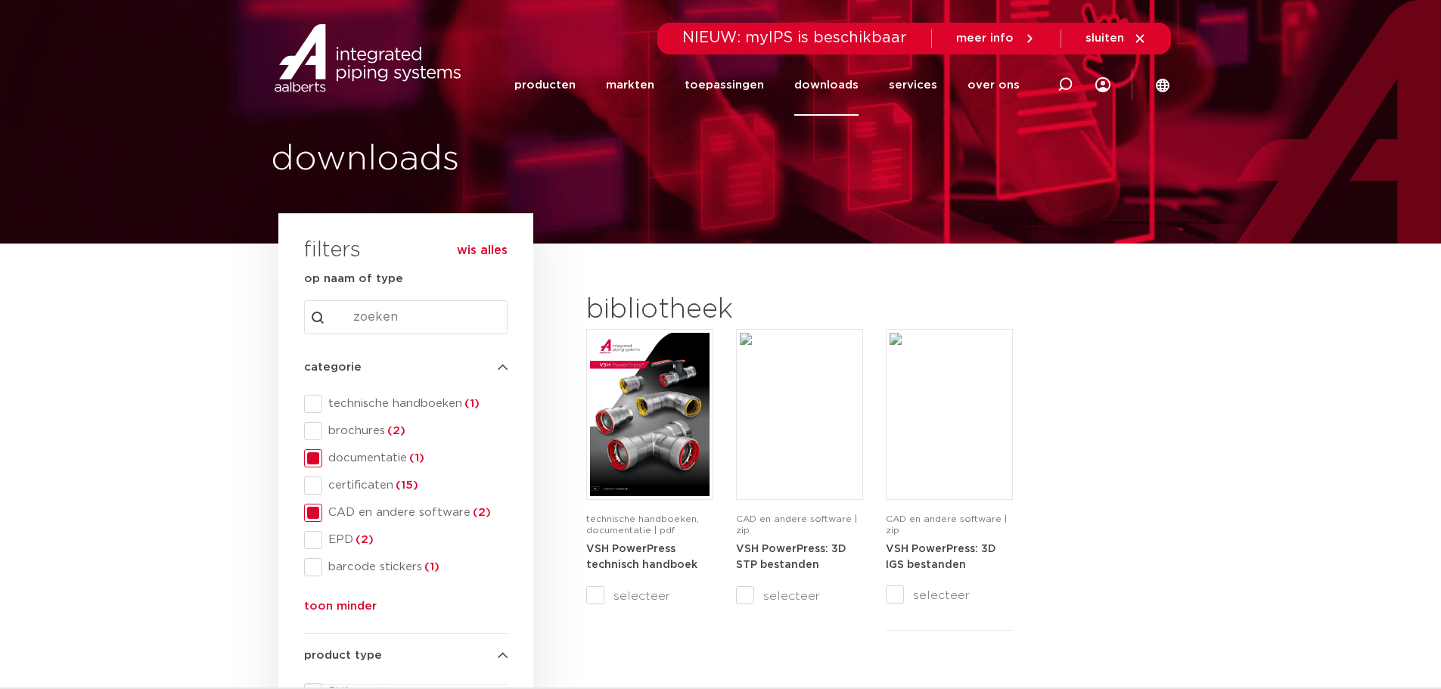
click at [378, 519] on span "CAD en andere software (2)" at bounding box center [414, 512] width 185 height 15
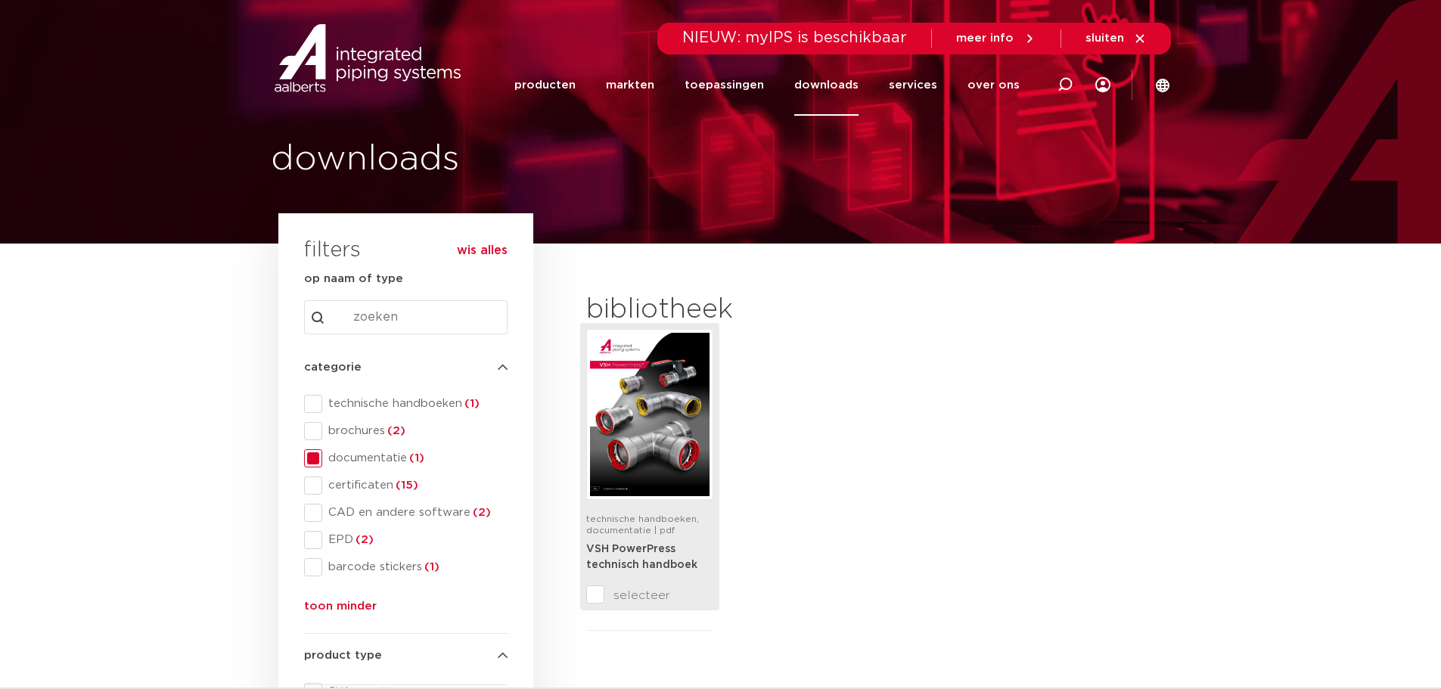
click at [664, 560] on strong "VSH PowerPress technisch handboek" at bounding box center [641, 557] width 111 height 27
